Goal: Transaction & Acquisition: Download file/media

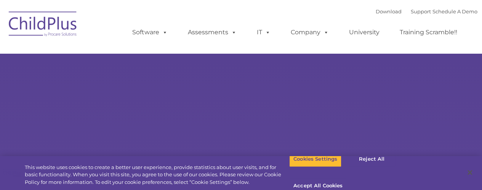
select select "MEDIUM"
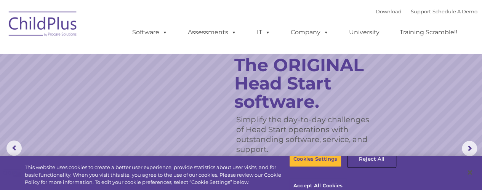
click at [363, 164] on button "Reject All" at bounding box center [372, 159] width 48 height 16
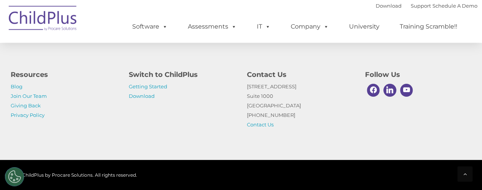
scroll to position [936, 0]
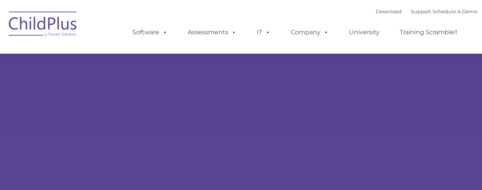
type input ""
select select "MEDIUM"
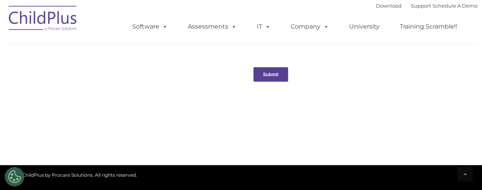
scroll to position [949, 0]
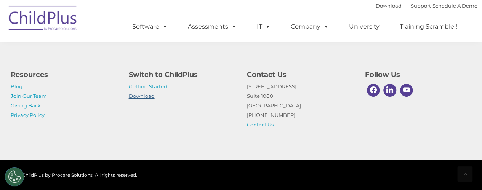
click at [151, 95] on link "Download" at bounding box center [142, 96] width 26 height 6
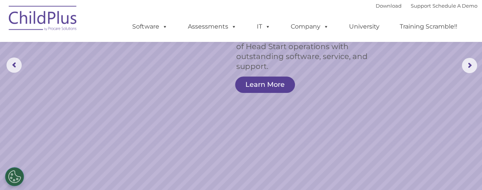
scroll to position [0, 0]
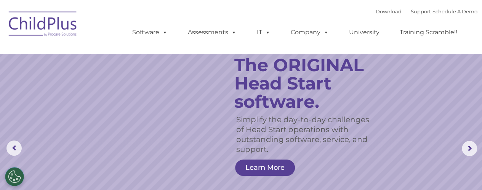
click at [55, 35] on img at bounding box center [43, 25] width 76 height 38
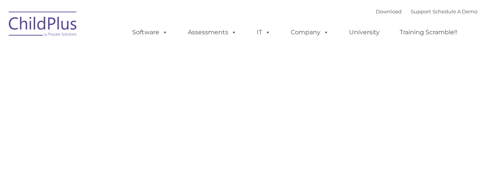
type input ""
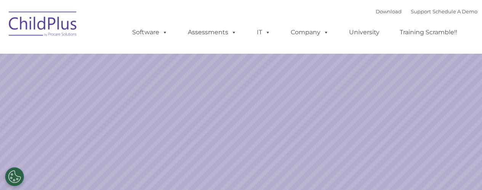
select select "MEDIUM"
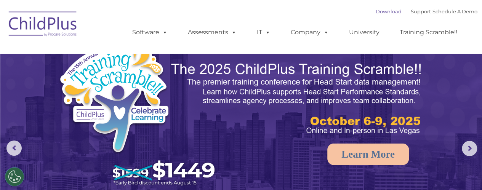
click at [382, 9] on link "Download" at bounding box center [389, 11] width 26 height 6
